Goal: Navigation & Orientation: Find specific page/section

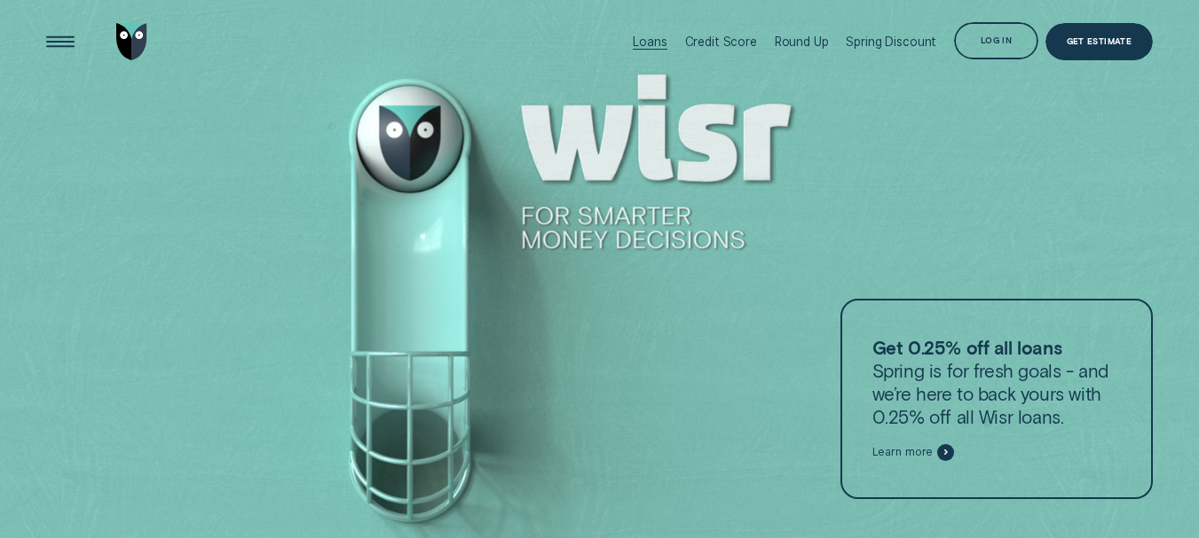
click at [660, 36] on div "Loans" at bounding box center [650, 42] width 34 height 14
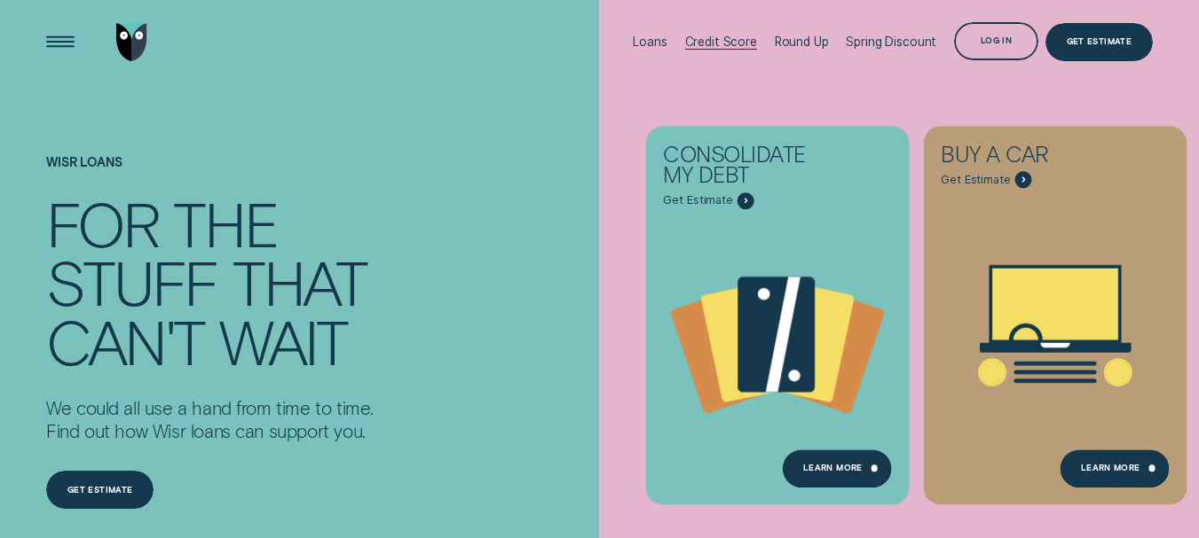
click at [711, 41] on div "Credit Score" at bounding box center [721, 42] width 72 height 14
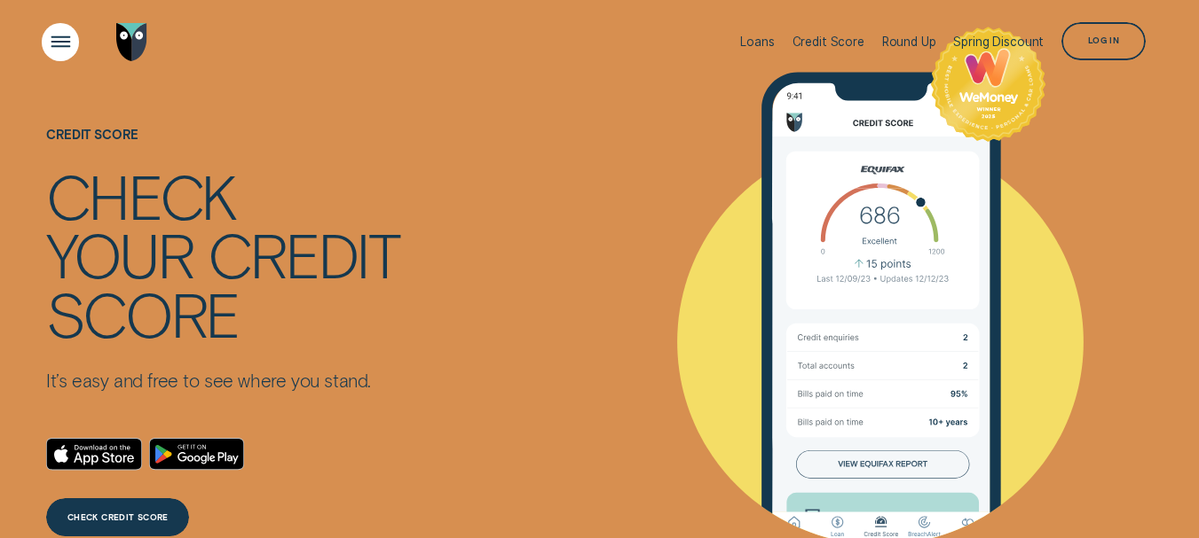
click at [55, 31] on div "Open Menu" at bounding box center [60, 41] width 53 height 53
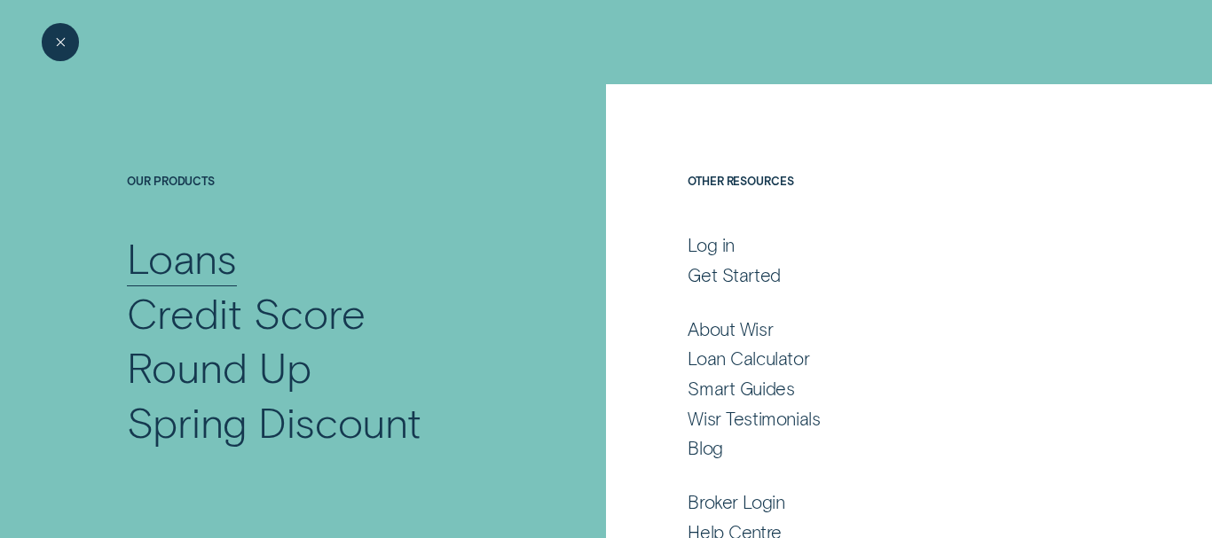
click at [200, 263] on div "Loans" at bounding box center [182, 258] width 110 height 55
